Goal: Entertainment & Leisure: Consume media (video, audio)

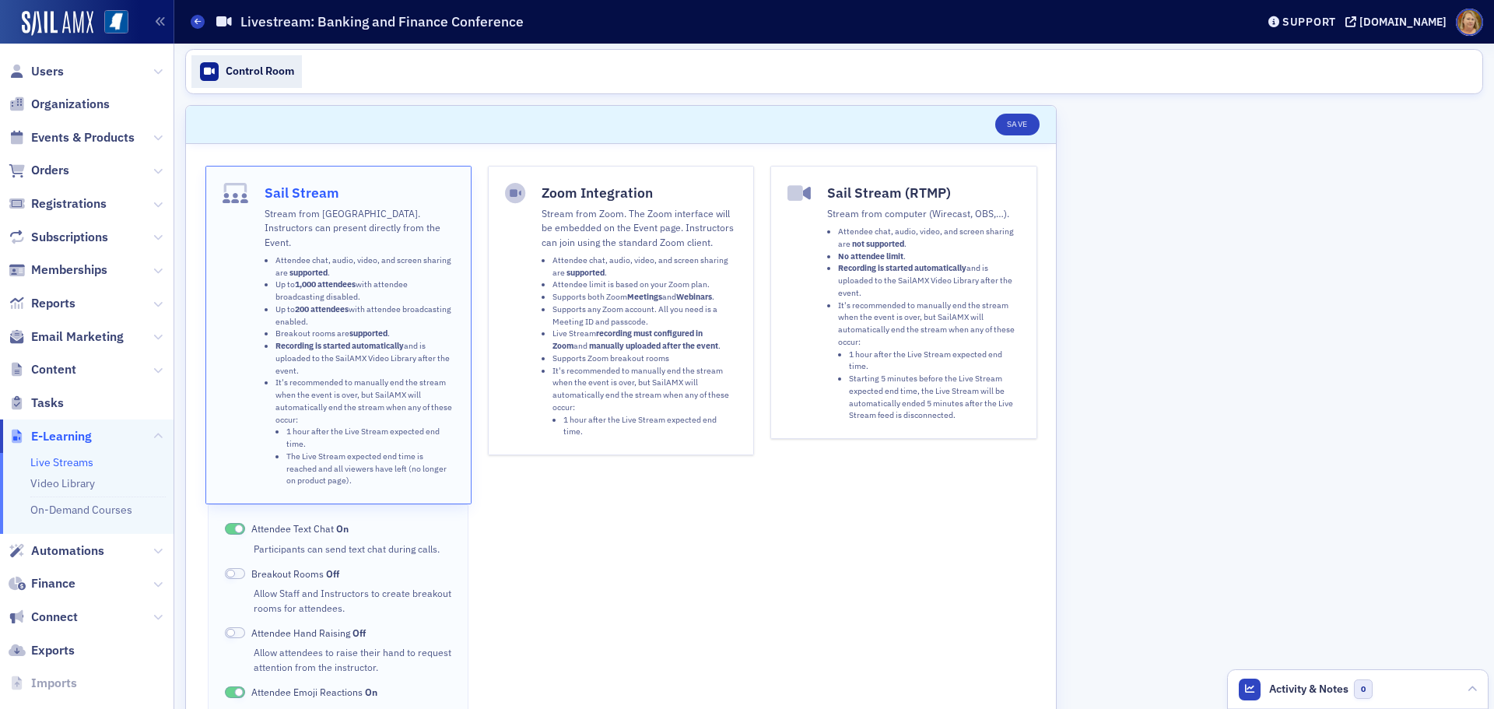
click at [269, 74] on div "Control Room" at bounding box center [260, 72] width 68 height 14
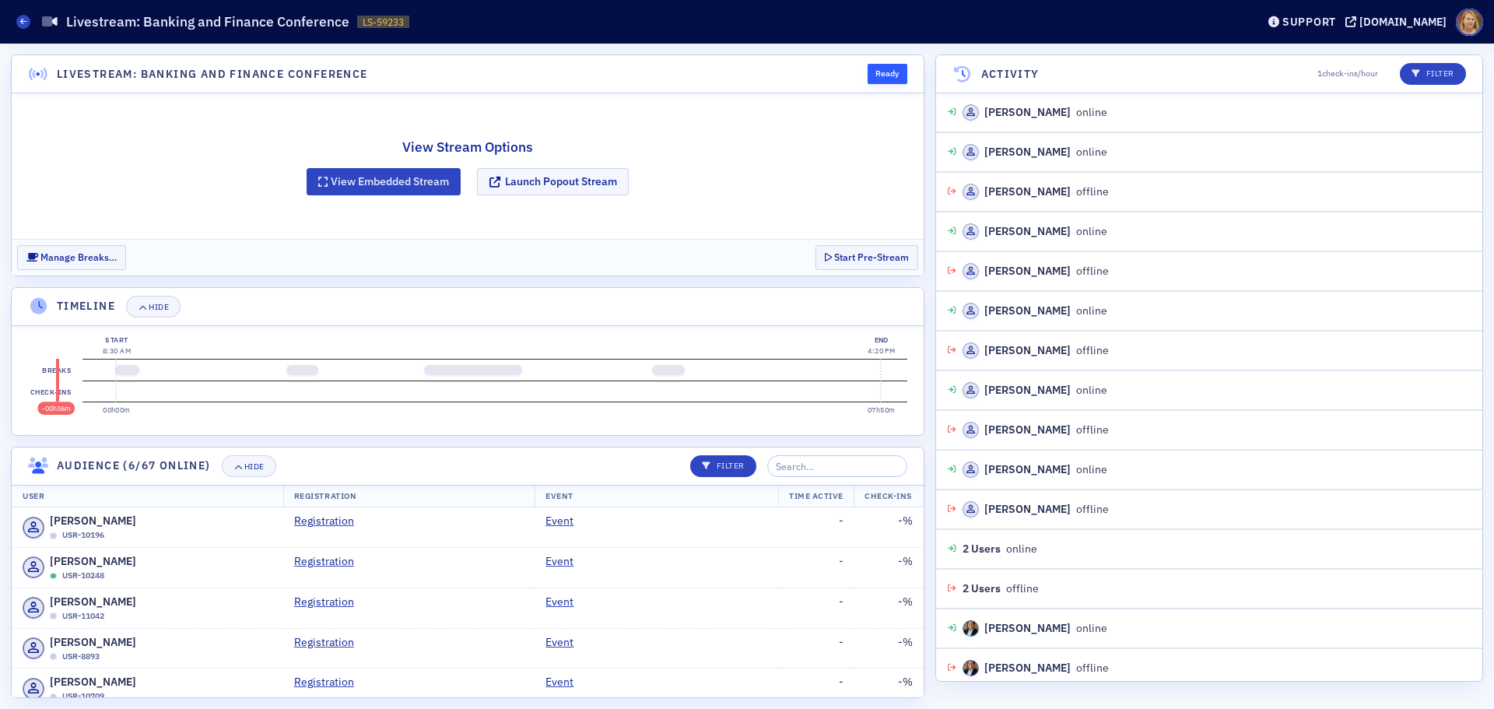
scroll to position [841, 0]
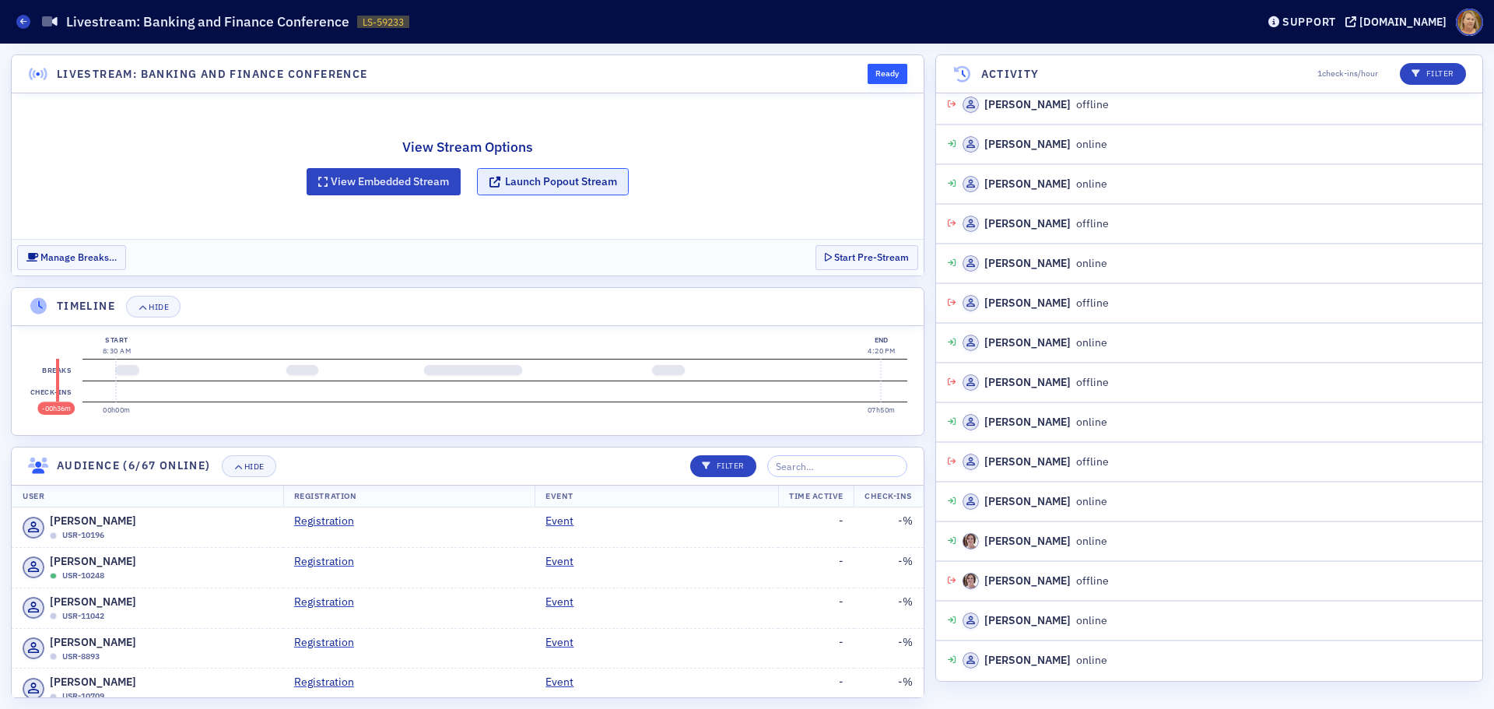
click at [566, 178] on button "Launch Popout Stream" at bounding box center [553, 181] width 152 height 27
